Goal: Information Seeking & Learning: Check status

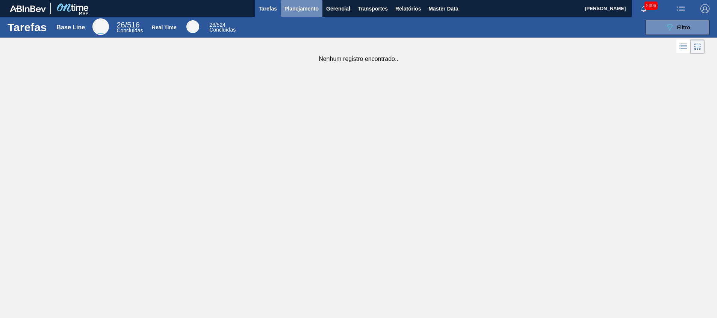
click at [293, 15] on button "Planejamento" at bounding box center [302, 8] width 42 height 17
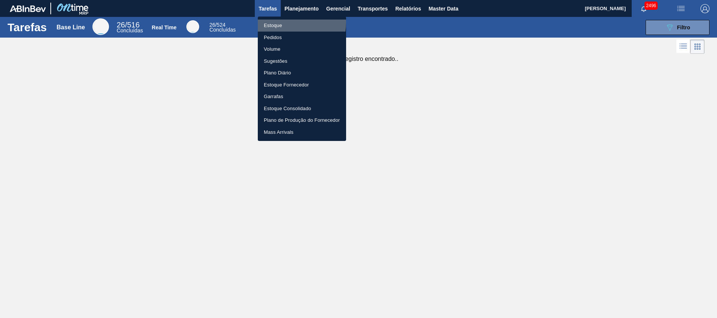
click at [281, 22] on li "Estoque" at bounding box center [302, 26] width 88 height 12
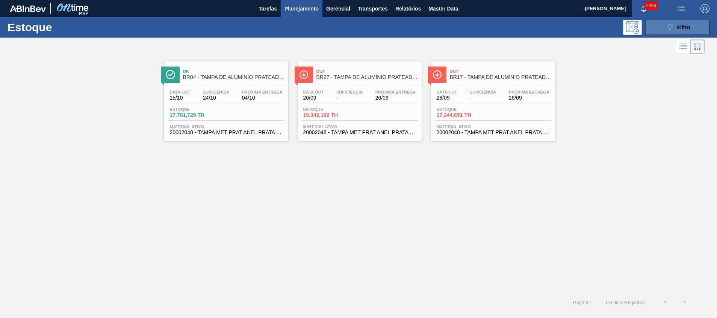
click at [677, 30] on span "Filtro" at bounding box center [683, 27] width 13 height 6
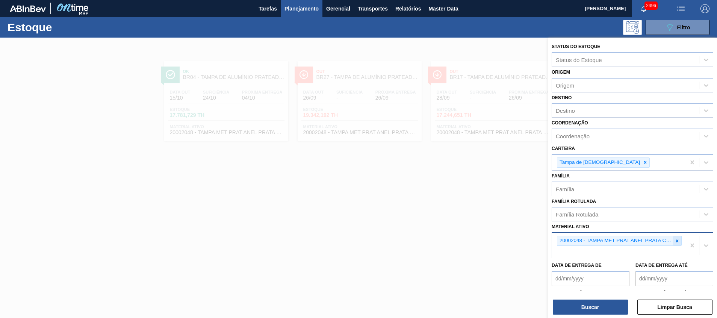
click at [673, 241] on div at bounding box center [677, 240] width 8 height 9
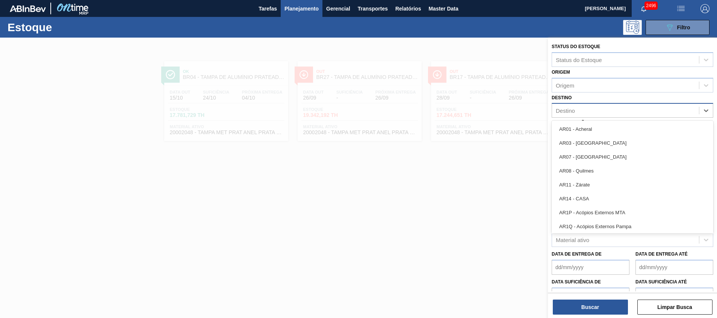
click at [609, 109] on div "Destino" at bounding box center [625, 110] width 147 height 11
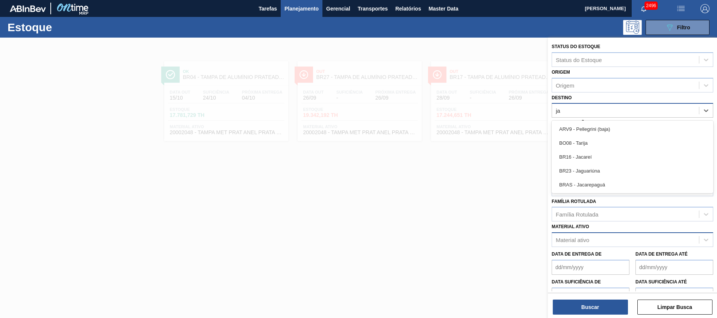
type input "jag"
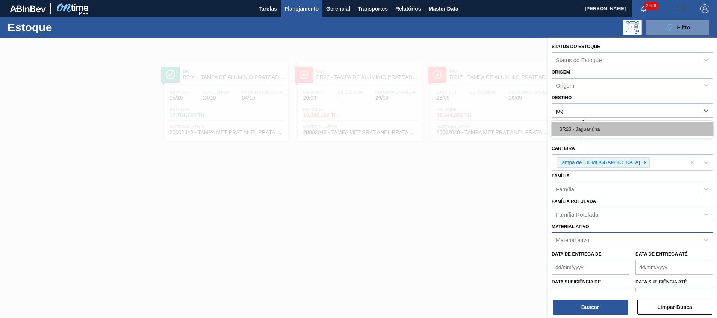
click at [619, 129] on div "BR23 - Jaguariúna" at bounding box center [633, 129] width 162 height 14
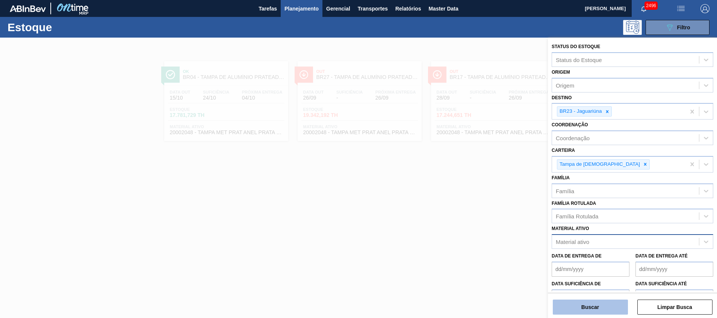
click at [592, 304] on button "Buscar" at bounding box center [590, 307] width 75 height 15
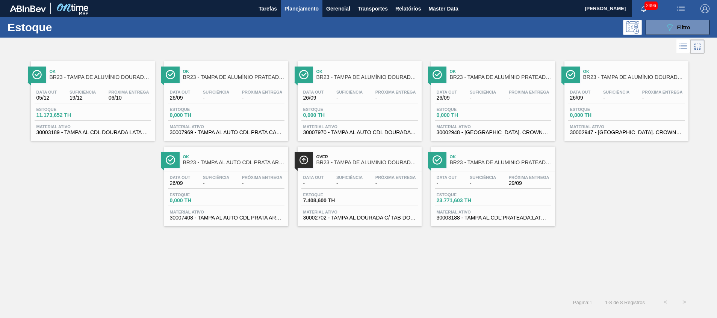
click at [465, 188] on div "Data out - Suficiência - Próxima Entrega 29/09" at bounding box center [493, 182] width 117 height 14
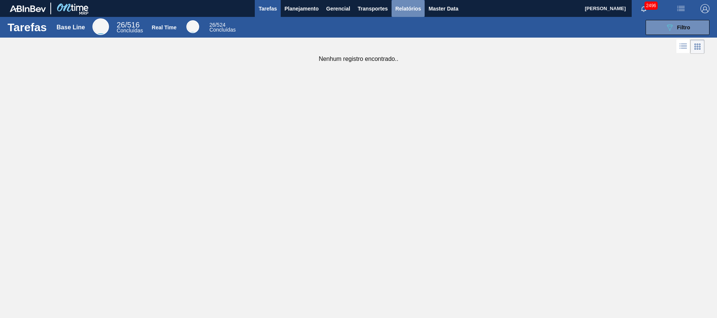
click at [413, 14] on button "Relatórios" at bounding box center [408, 8] width 33 height 17
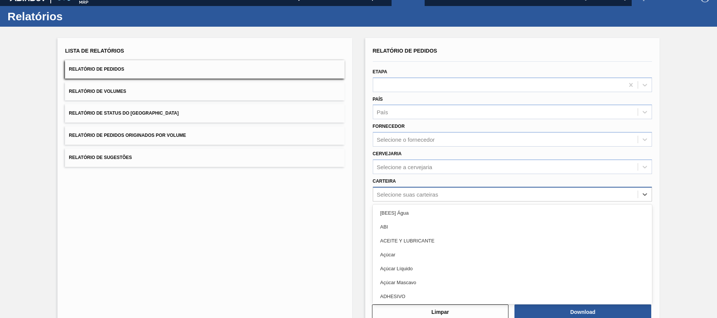
click at [422, 201] on div "option [BEES] Água focused, 1 of 101. 101 results available. Use Up and Down to…" at bounding box center [512, 194] width 279 height 15
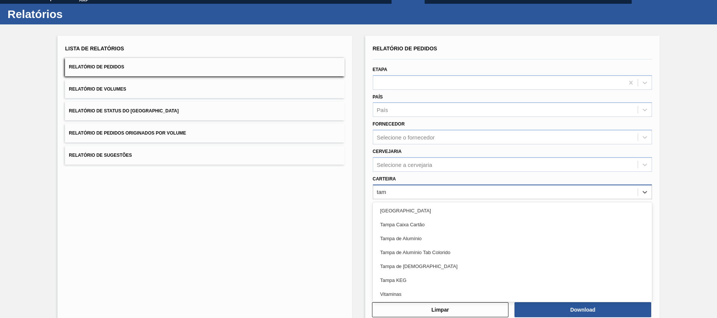
type input "tamp"
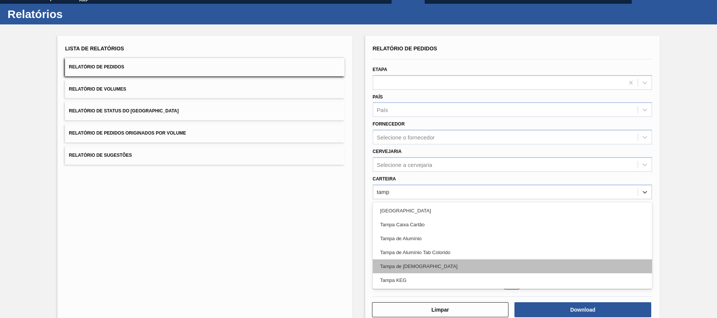
click at [407, 264] on div "Tampa de Lata" at bounding box center [512, 266] width 279 height 14
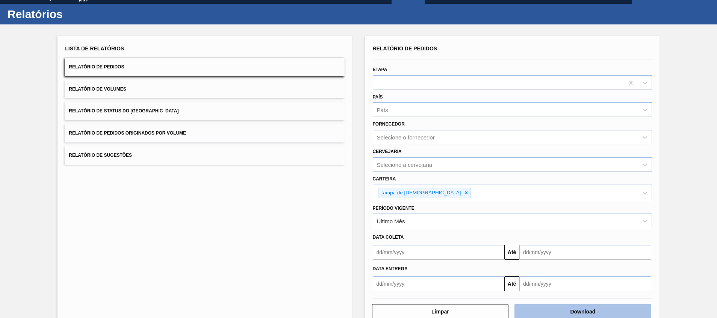
click at [557, 313] on button "Download" at bounding box center [583, 311] width 137 height 15
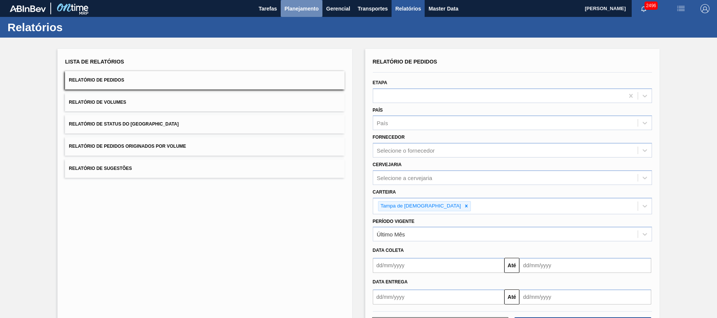
click at [310, 10] on span "Planejamento" at bounding box center [302, 8] width 34 height 9
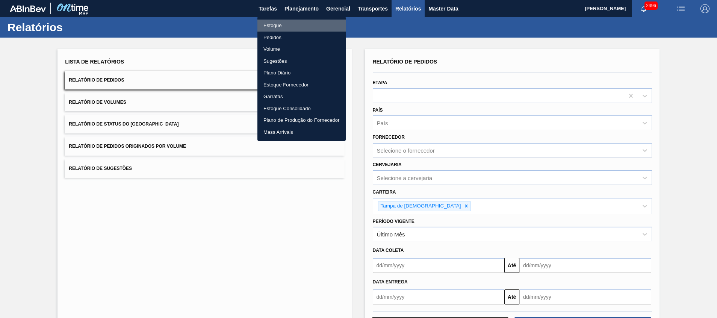
click at [307, 27] on li "Estoque" at bounding box center [301, 26] width 88 height 12
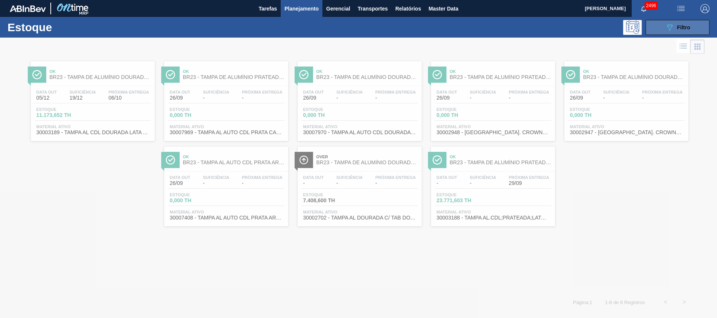
click at [669, 32] on button "089F7B8B-B2A5-4AFE-B5C0-19BA573D28AC Filtro" at bounding box center [678, 27] width 64 height 15
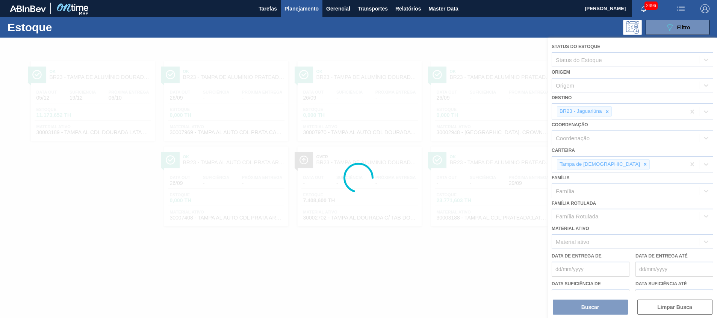
click at [610, 109] on div at bounding box center [358, 178] width 717 height 280
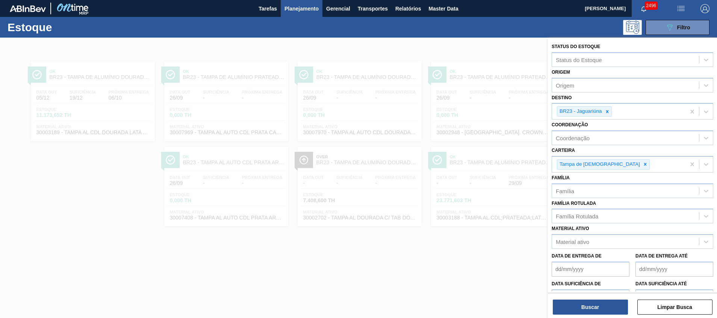
click at [610, 109] on icon at bounding box center [607, 111] width 5 height 5
type input "j"
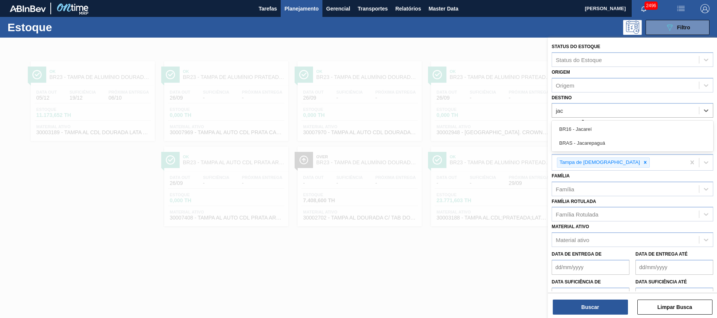
type input "jaca"
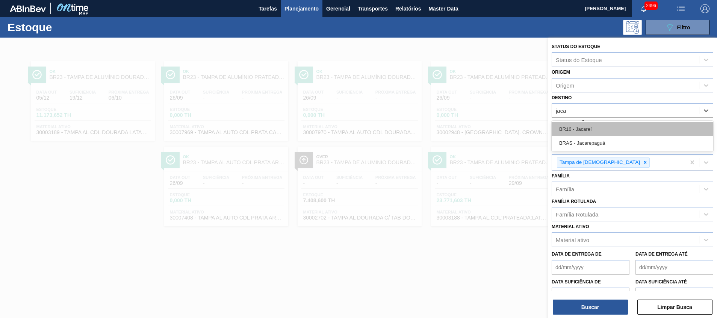
click at [614, 125] on div "BR16 - Jacareí" at bounding box center [633, 129] width 162 height 14
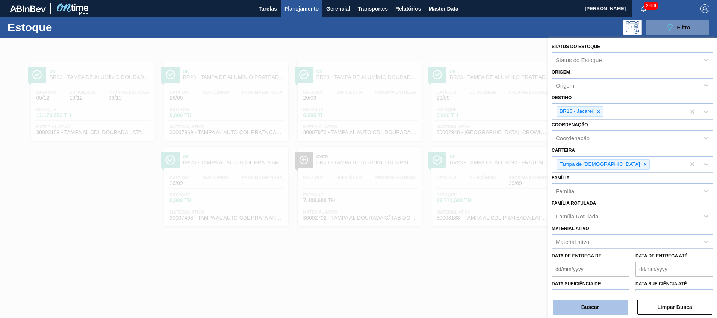
click at [607, 307] on button "Buscar" at bounding box center [590, 307] width 75 height 15
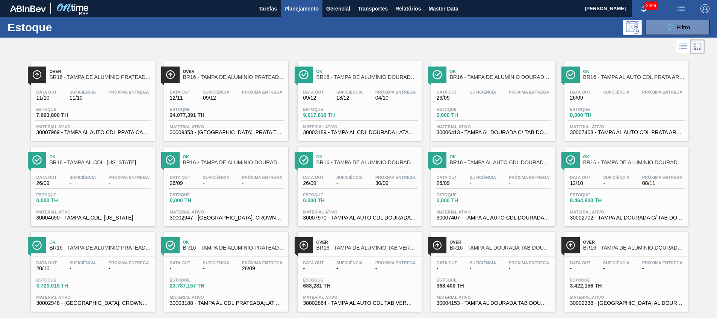
scroll to position [12, 0]
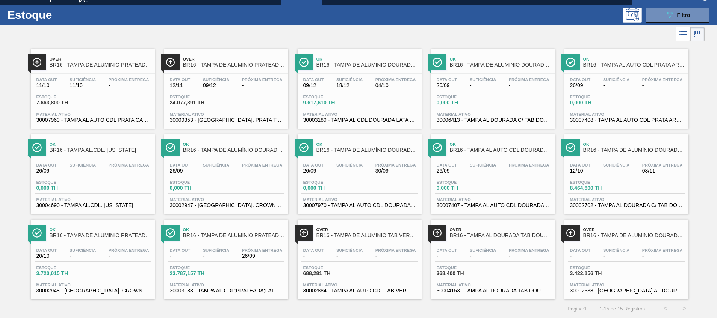
click at [339, 204] on span "30007970 - TAMPA AL AUTO CDL DOURADA CANPACK" at bounding box center [359, 206] width 113 height 6
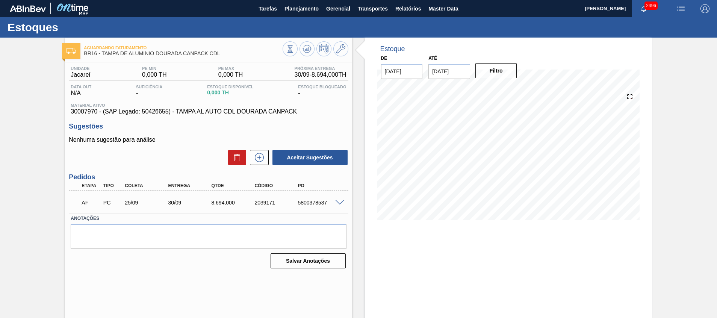
click at [299, 203] on div "5800378537" at bounding box center [320, 203] width 48 height 6
copy div "5800378537"
